Goal: Find specific page/section: Find specific page/section

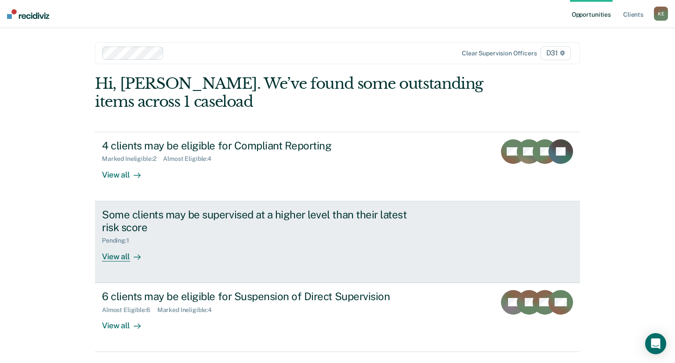
click at [113, 255] on div "View all" at bounding box center [126, 252] width 49 height 17
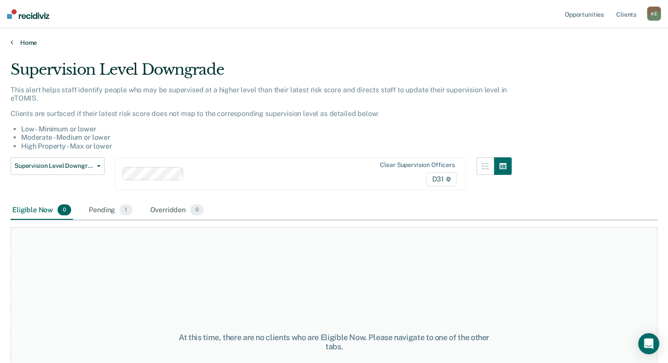
click at [22, 43] on link "Home" at bounding box center [334, 43] width 647 height 8
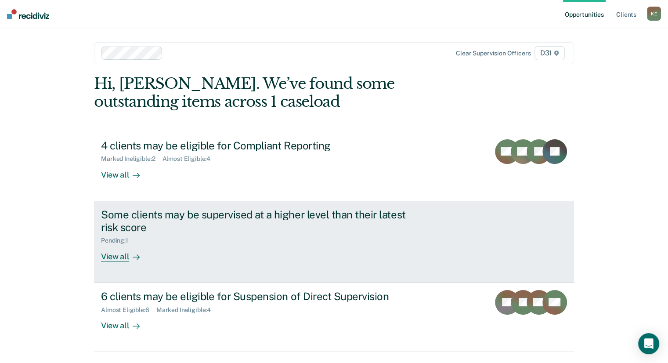
click at [120, 259] on div "View all" at bounding box center [125, 252] width 49 height 17
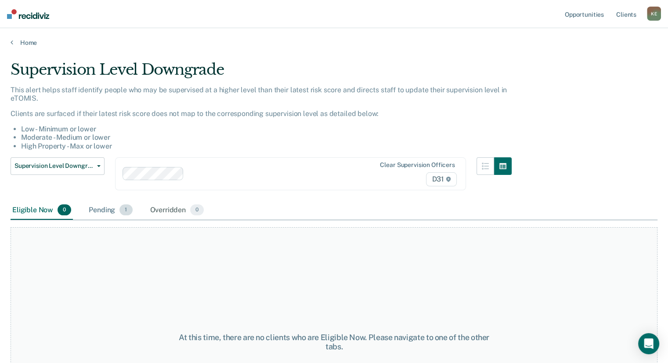
click at [107, 208] on div "Pending 1" at bounding box center [110, 210] width 47 height 19
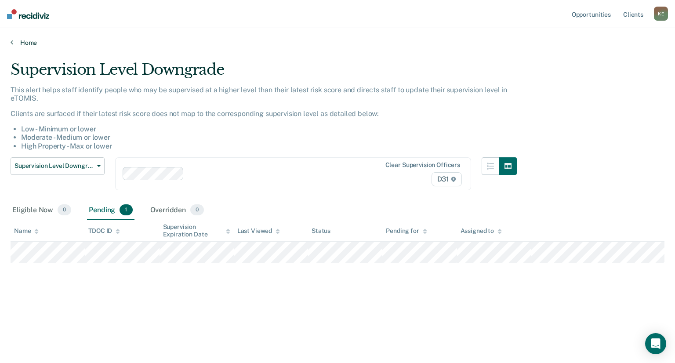
click at [14, 40] on link "Home" at bounding box center [338, 43] width 654 height 8
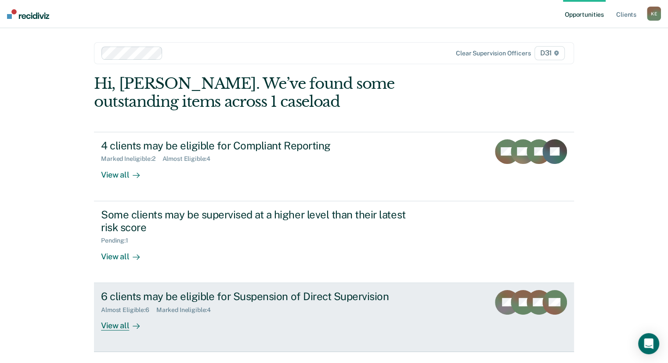
click at [123, 327] on div "View all" at bounding box center [125, 321] width 49 height 17
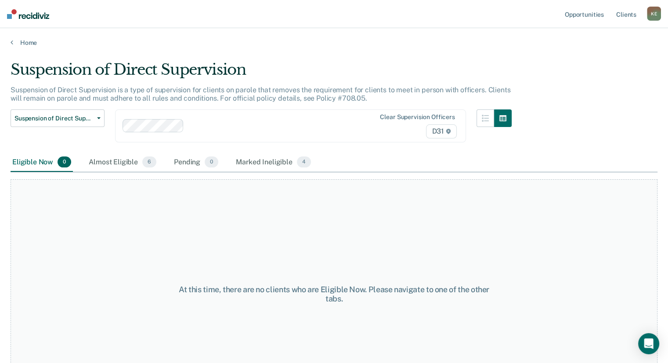
click at [9, 36] on div "Home" at bounding box center [334, 37] width 668 height 18
click at [11, 40] on icon at bounding box center [12, 42] width 3 height 7
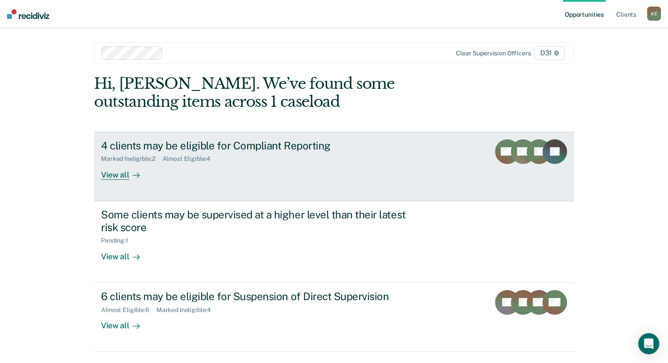
click at [104, 174] on div "View all" at bounding box center [125, 171] width 49 height 17
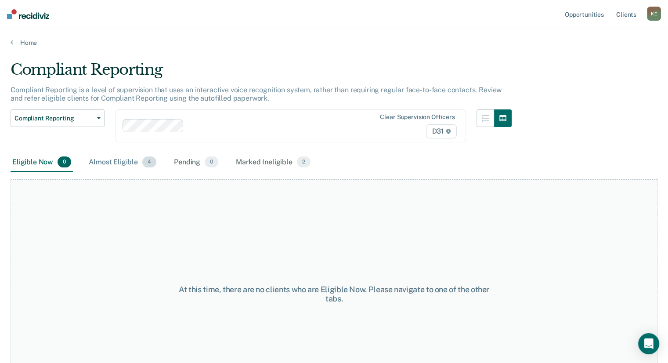
click at [119, 161] on div "Almost Eligible 4" at bounding box center [122, 162] width 71 height 19
